Goal: Task Accomplishment & Management: Use online tool/utility

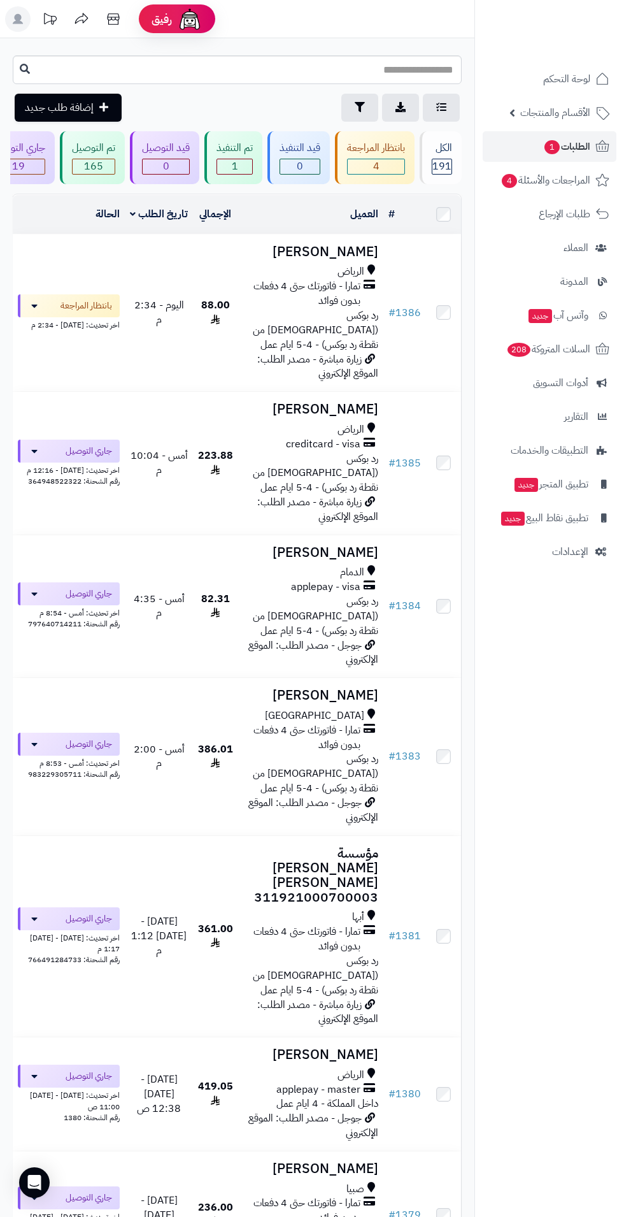
click at [320, 250] on h3 "عبدالله ابو سلطان" at bounding box center [310, 252] width 135 height 15
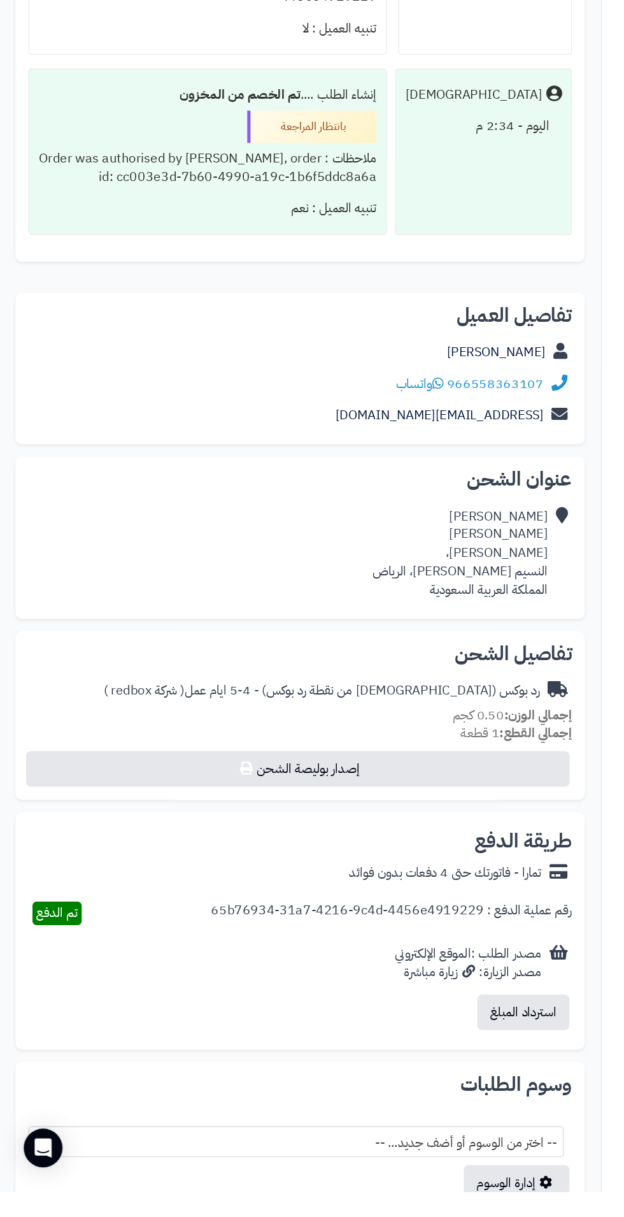
scroll to position [357, 0]
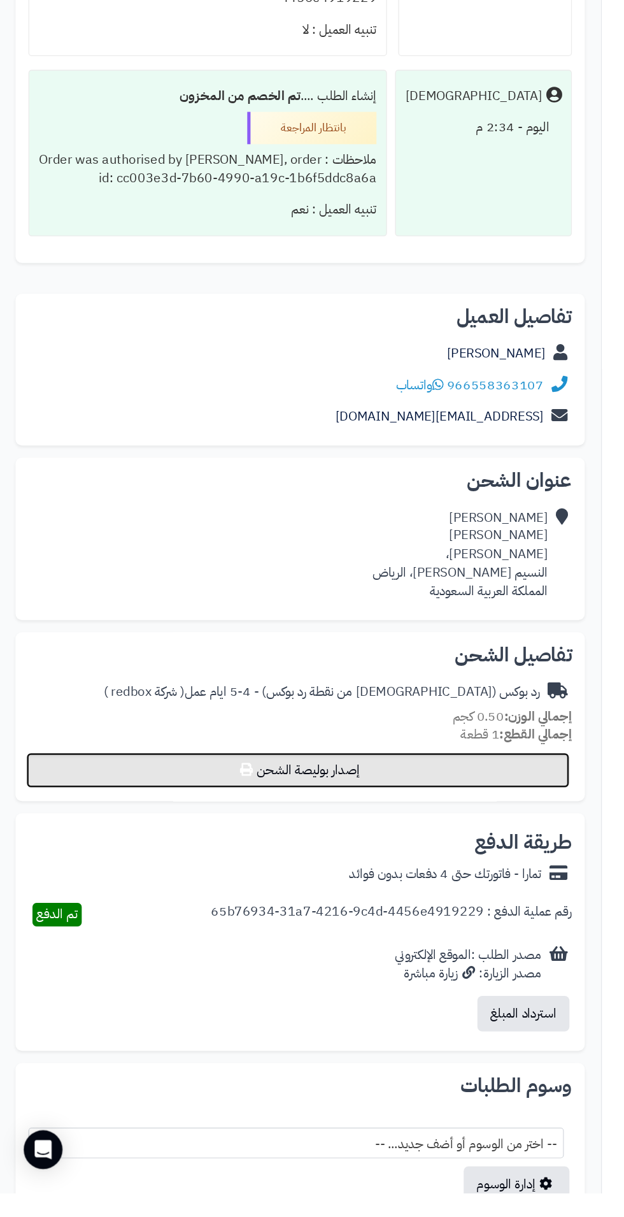
click at [269, 881] on button "إصدار بوليصة الشحن" at bounding box center [235, 884] width 429 height 28
select select "******"
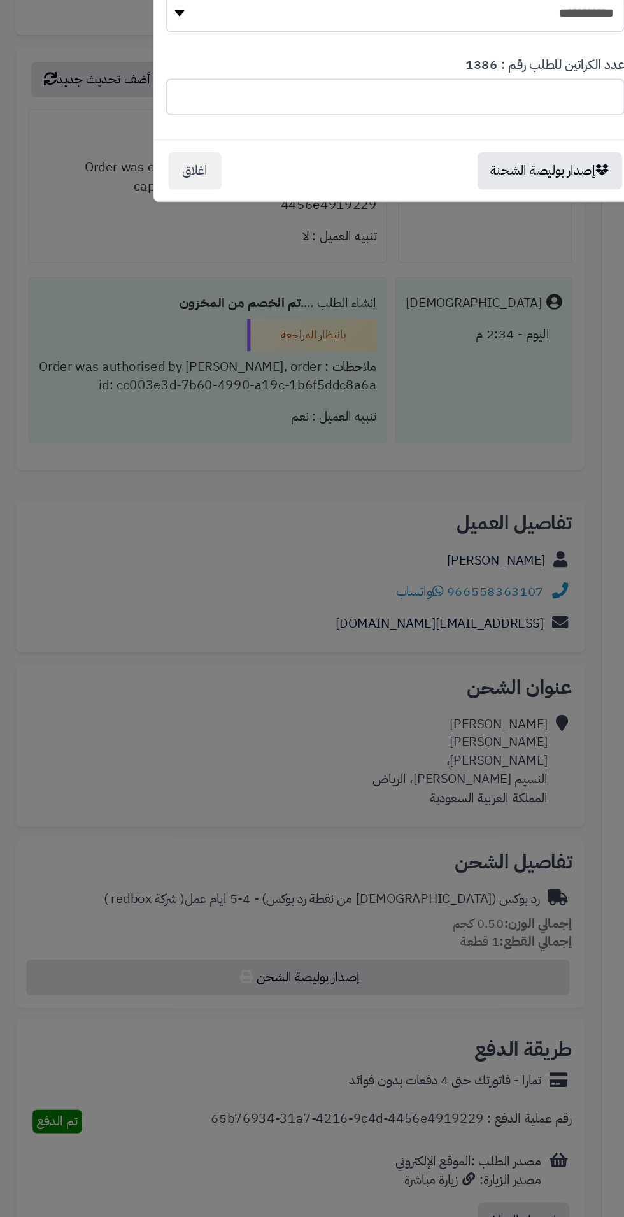
scroll to position [375, 0]
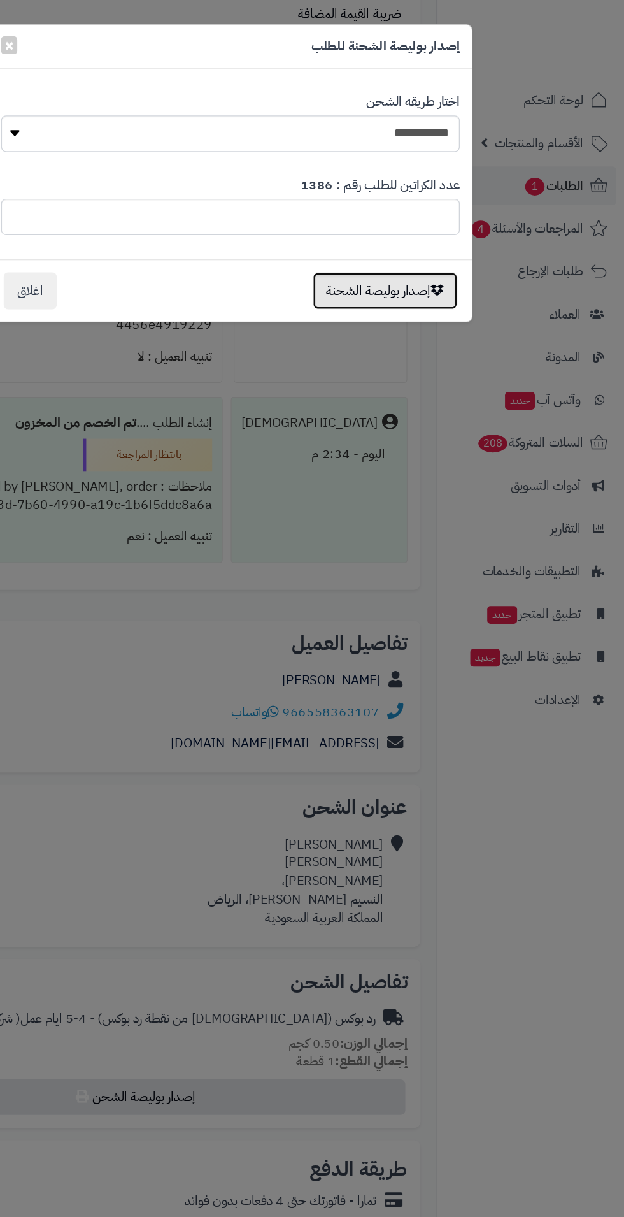
click at [427, 238] on button "إصدار بوليصة الشحنة" at bounding box center [434, 229] width 114 height 29
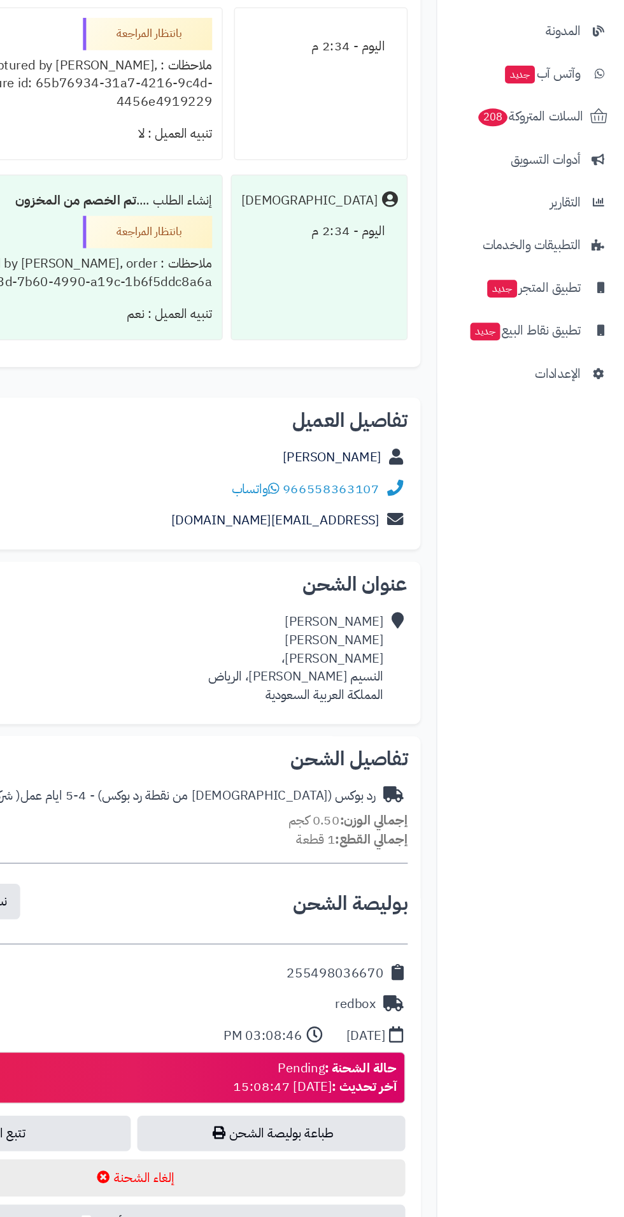
scroll to position [422, 0]
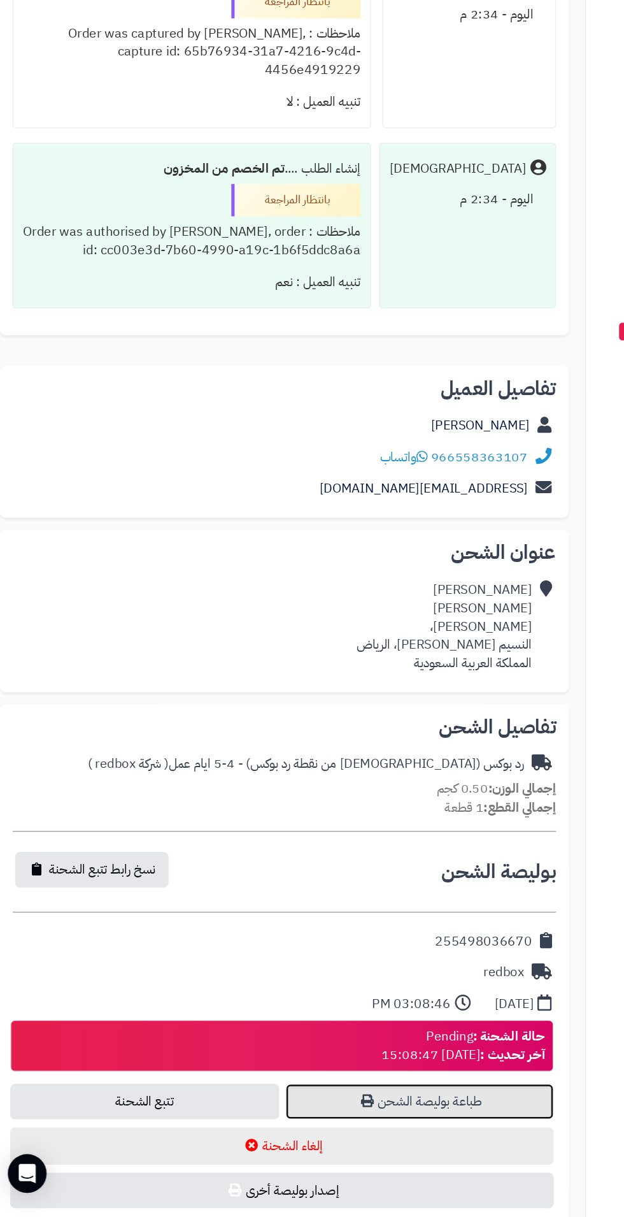
click at [378, 1118] on link "طباعة بوليصة الشحن" at bounding box center [344, 1126] width 212 height 28
